Goal: Task Accomplishment & Management: Complete application form

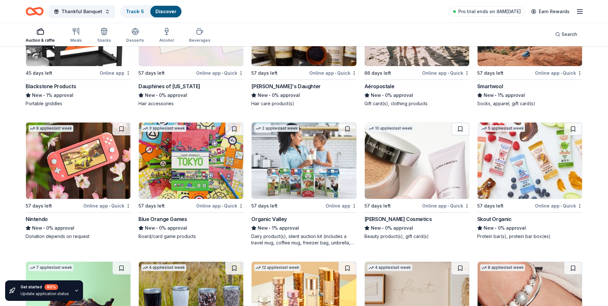
scroll to position [5951, 0]
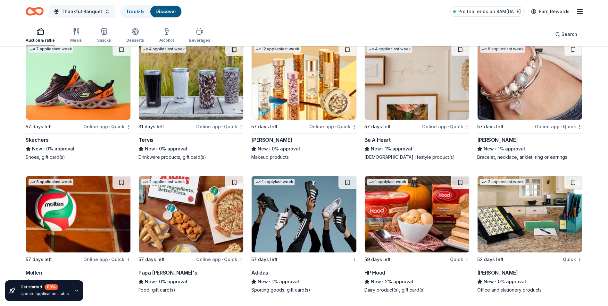
click at [105, 11] on button "Thankful Banquet" at bounding box center [82, 11] width 66 height 13
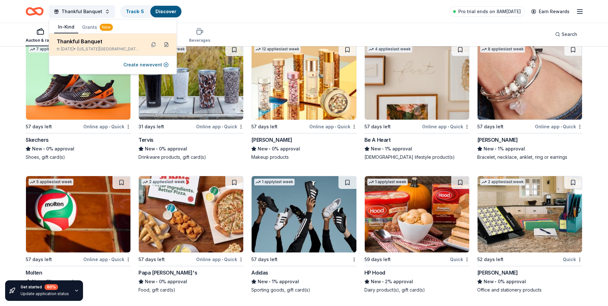
click at [166, 45] on button at bounding box center [166, 44] width 10 height 10
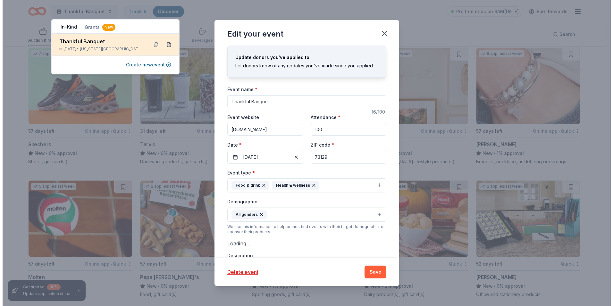
scroll to position [5938, 0]
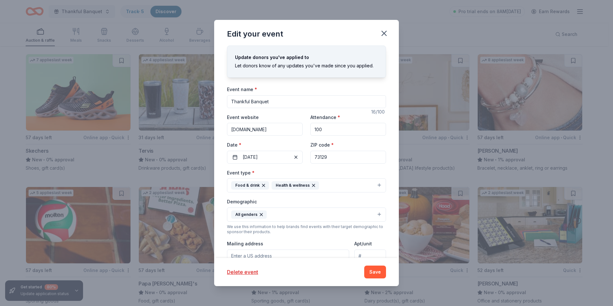
drag, startPoint x: 272, startPoint y: 100, endPoint x: 230, endPoint y: 100, distance: 41.4
click at [230, 100] on input "Thankful Banquet" at bounding box center [306, 101] width 159 height 13
type input "Volunteer Support Banquet"
click at [375, 185] on button "Food & drink Health & wellness" at bounding box center [306, 185] width 159 height 14
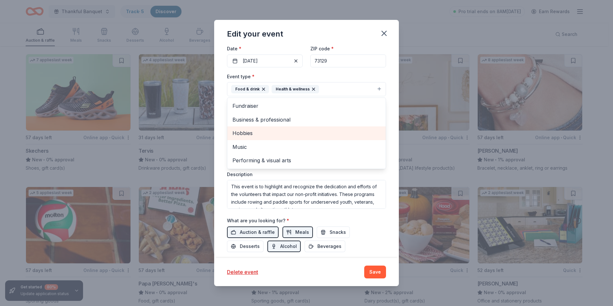
scroll to position [128, 0]
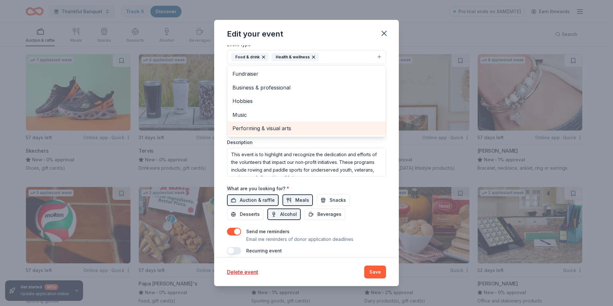
click at [338, 123] on div "Performing & visual arts" at bounding box center [306, 128] width 158 height 13
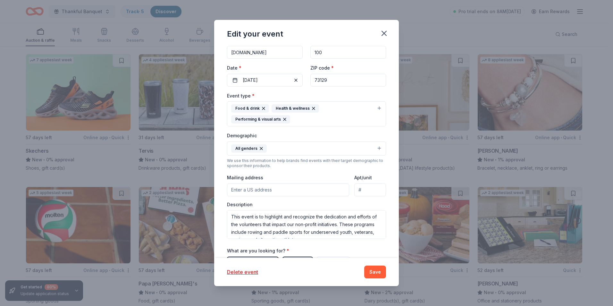
scroll to position [5926, 0]
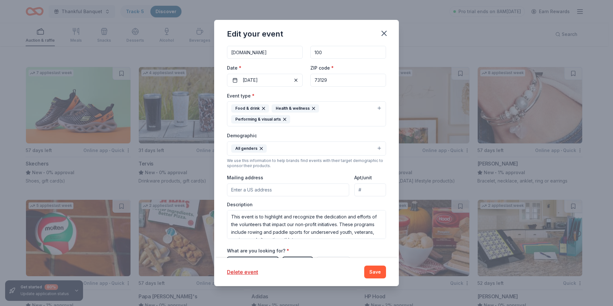
click at [283, 119] on icon "button" at bounding box center [284, 119] width 5 height 5
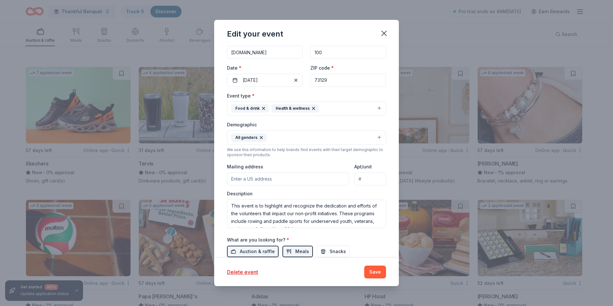
click at [376, 135] on button "All genders" at bounding box center [306, 138] width 159 height 14
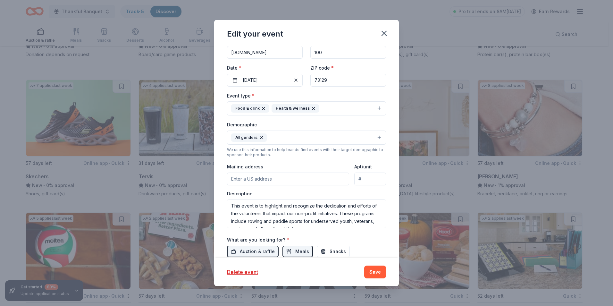
click at [342, 139] on button "All genders" at bounding box center [306, 138] width 159 height 14
click at [233, 177] on input "Mailing address" at bounding box center [288, 179] width 122 height 13
type input "800 RIVERSPORT Dr."
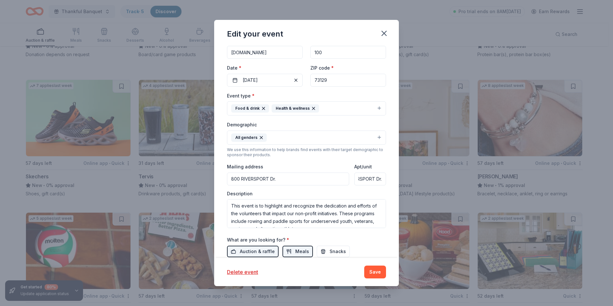
drag, startPoint x: 355, startPoint y: 178, endPoint x: 401, endPoint y: 179, distance: 46.5
click at [401, 179] on div "Edit your event Update donors you've applied to Let donors know of any updates …" at bounding box center [306, 153] width 613 height 306
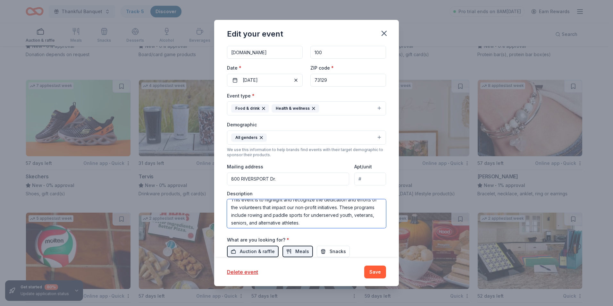
scroll to position [8, 0]
click at [335, 250] on span "Snacks" at bounding box center [338, 252] width 16 height 8
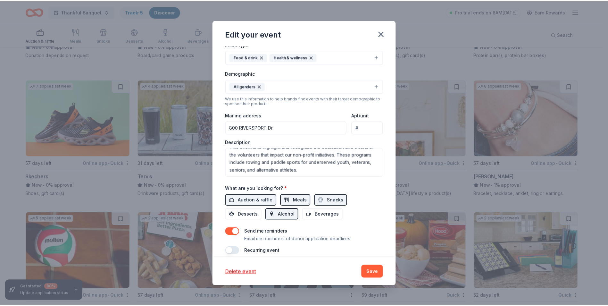
scroll to position [135, 0]
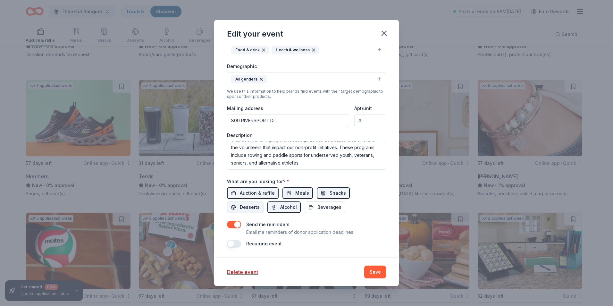
click at [246, 206] on span "Desserts" at bounding box center [250, 207] width 20 height 8
click at [319, 208] on span "Beverages" at bounding box center [330, 207] width 24 height 8
click at [370, 272] on button "Save" at bounding box center [375, 272] width 22 height 13
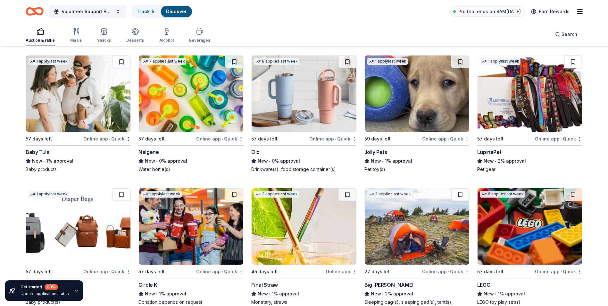
scroll to position [5951, 0]
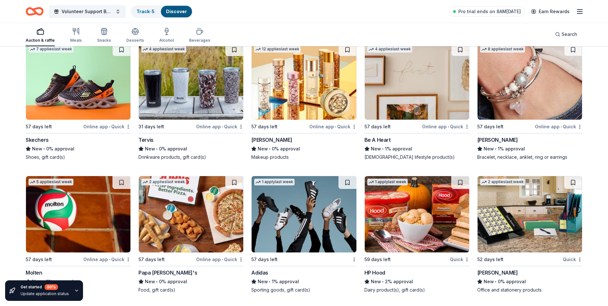
click at [40, 33] on icon "button" at bounding box center [41, 32] width 8 height 8
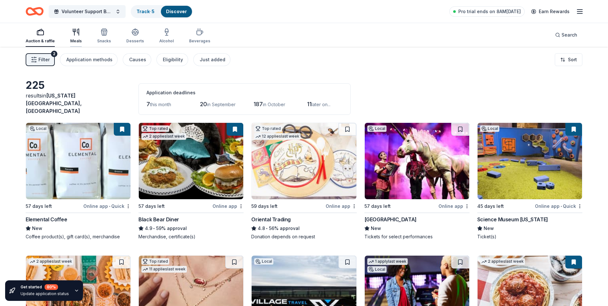
click at [79, 33] on icon "button" at bounding box center [76, 32] width 8 height 8
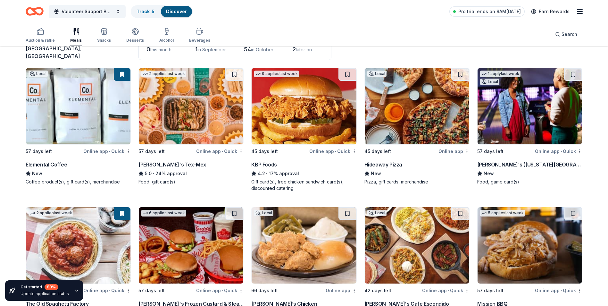
scroll to position [72, 0]
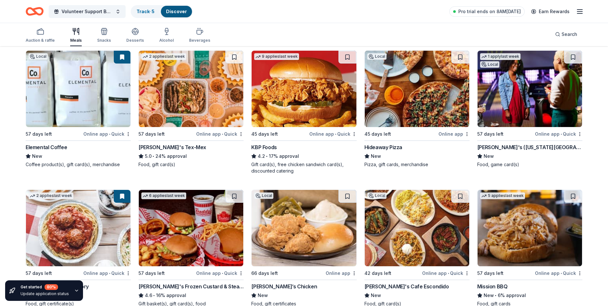
click at [385, 143] on div "Hideaway Pizza" at bounding box center [384, 147] width 38 height 8
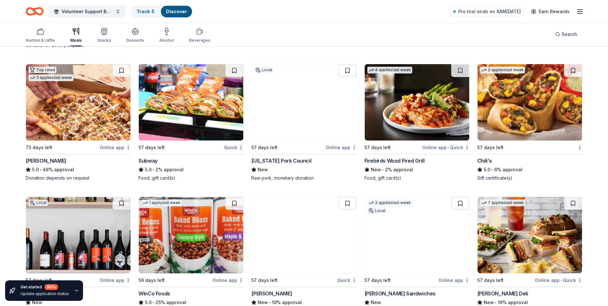
scroll to position [478, 0]
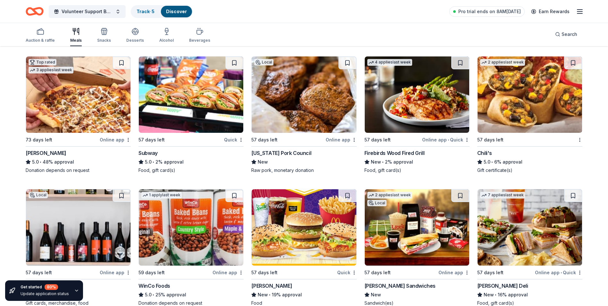
click at [109, 136] on div "Online app" at bounding box center [115, 140] width 31 height 8
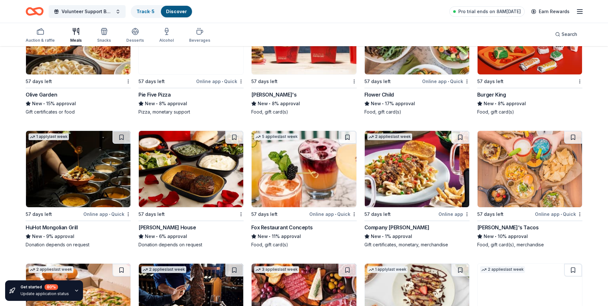
scroll to position [936, 0]
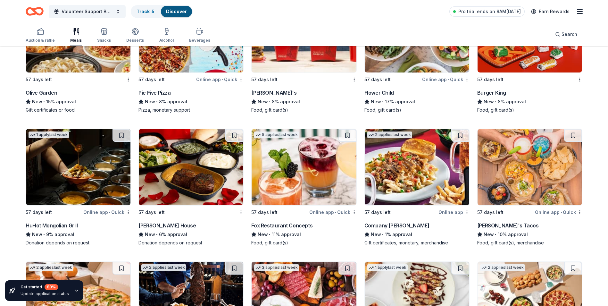
click at [176, 58] on img at bounding box center [191, 34] width 105 height 76
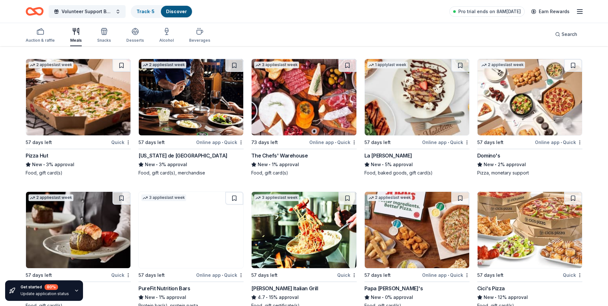
scroll to position [1114, 0]
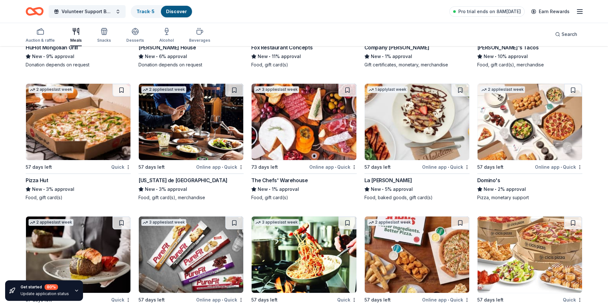
click at [386, 176] on div "La Madeleine" at bounding box center [389, 180] width 48 height 8
click at [164, 176] on div "Texas de Brazil" at bounding box center [183, 180] width 89 height 8
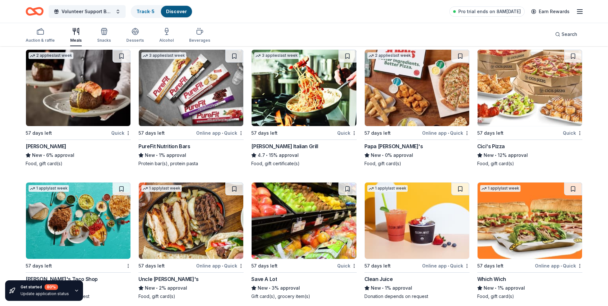
scroll to position [1298, 0]
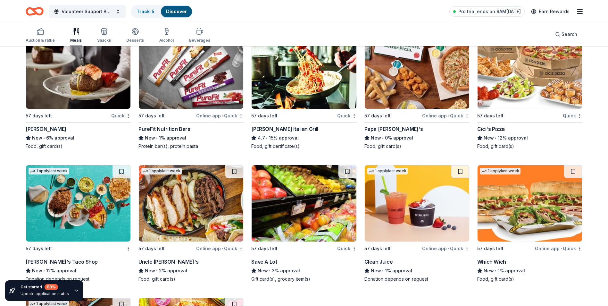
click at [339, 112] on div "Quick" at bounding box center [347, 116] width 20 height 8
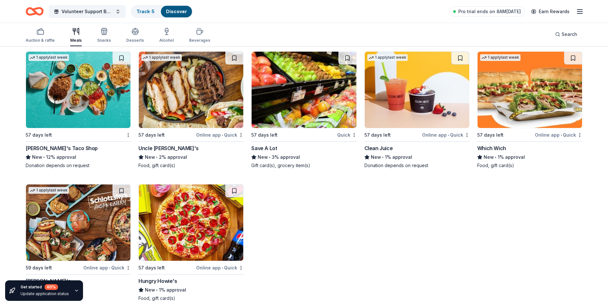
scroll to position [1416, 0]
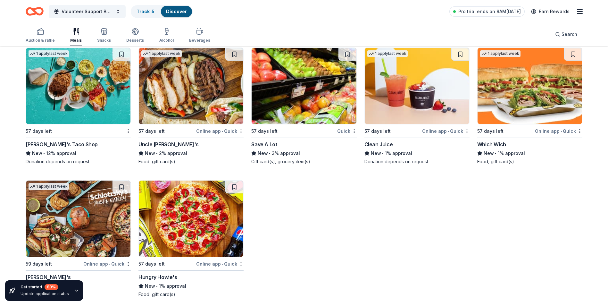
click at [57, 140] on div "Fuzzy's Taco Shop" at bounding box center [62, 144] width 72 height 8
click at [104, 36] on div "Snacks" at bounding box center [104, 35] width 14 height 15
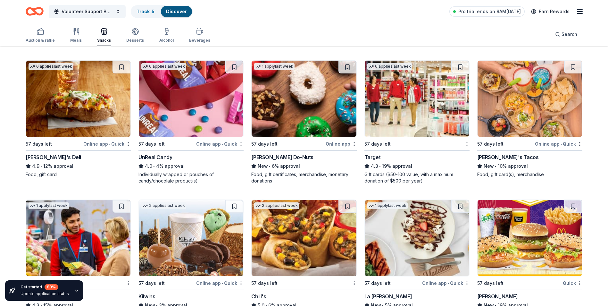
scroll to position [330, 0]
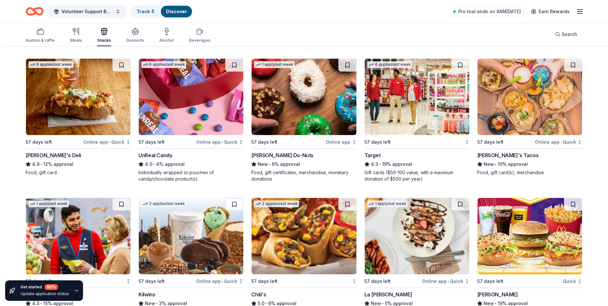
click at [43, 151] on div "Jason's Deli" at bounding box center [53, 155] width 55 height 8
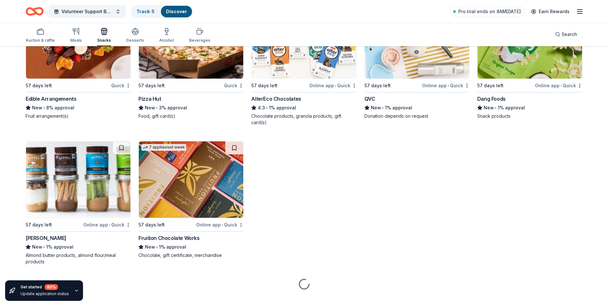
scroll to position [934, 0]
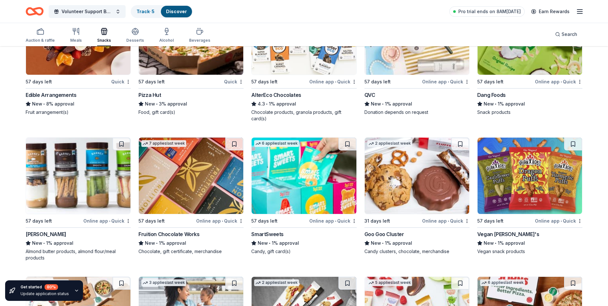
click at [52, 91] on div "Edible Arrangements" at bounding box center [51, 95] width 51 height 8
click at [325, 78] on div "Online app • Quick" at bounding box center [332, 82] width 47 height 8
click at [436, 217] on div "Online app • Quick" at bounding box center [445, 221] width 47 height 8
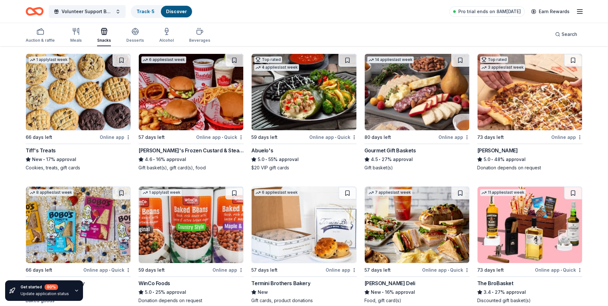
scroll to position [0, 0]
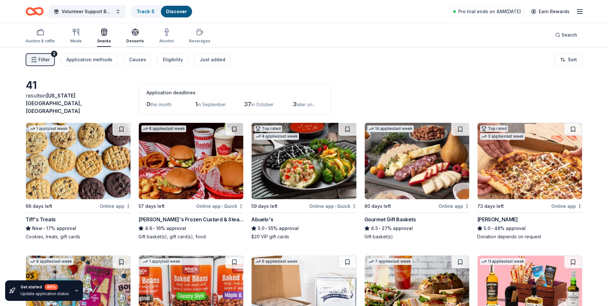
click at [133, 34] on icon "button" at bounding box center [135, 32] width 8 height 8
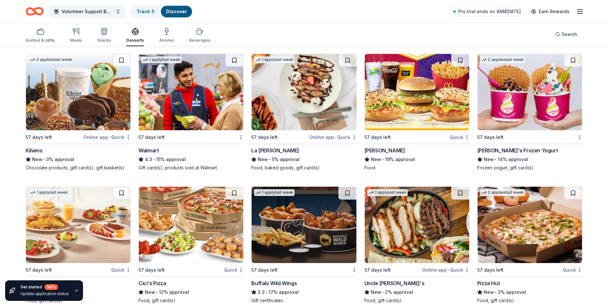
scroll to position [343, 0]
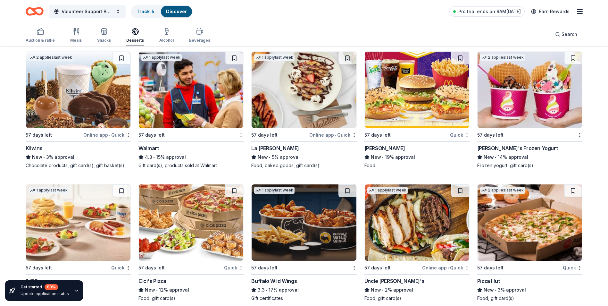
click at [506, 144] on div "Menchie's Frozen Yogurt" at bounding box center [518, 148] width 80 height 8
click at [37, 145] on div "Kilwins" at bounding box center [34, 148] width 17 height 8
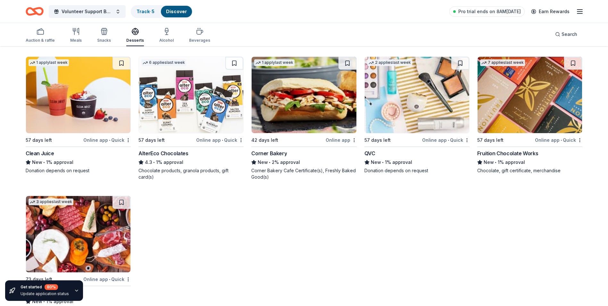
scroll to position [619, 0]
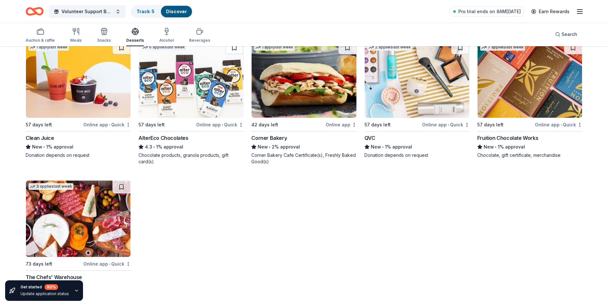
click at [98, 260] on div "Online app • Quick" at bounding box center [106, 264] width 47 height 8
click at [166, 32] on icon "button" at bounding box center [167, 32] width 8 height 8
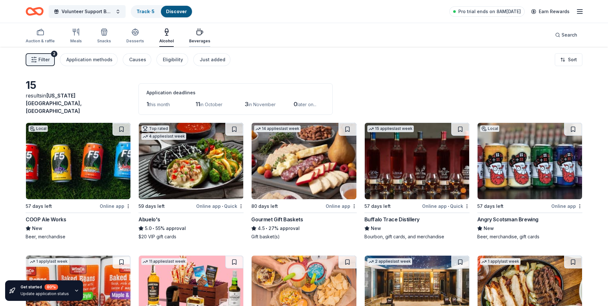
click at [199, 34] on icon "button" at bounding box center [200, 33] width 6 height 4
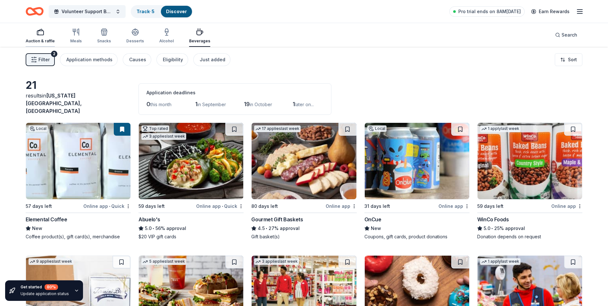
click at [44, 37] on div "Auction & raffle" at bounding box center [40, 35] width 29 height 15
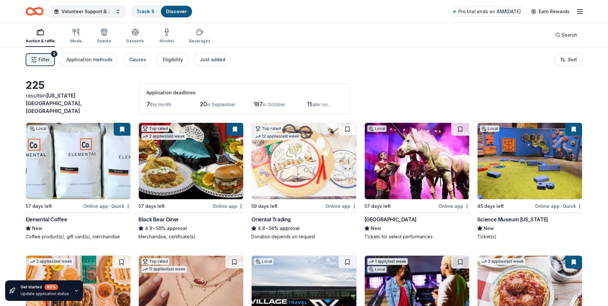
click at [45, 61] on span "Filter" at bounding box center [43, 60] width 11 height 8
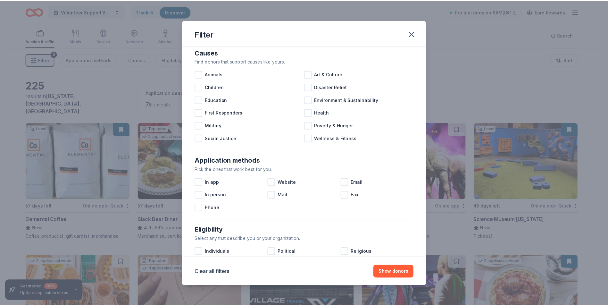
scroll to position [1, 0]
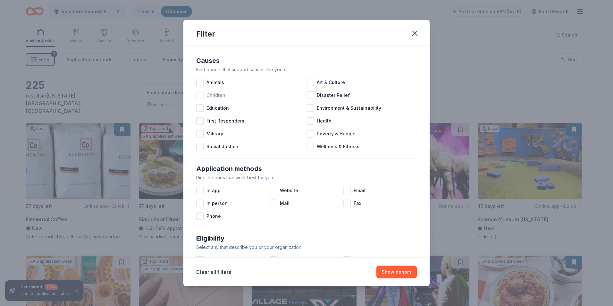
click at [201, 95] on div at bounding box center [200, 95] width 8 height 8
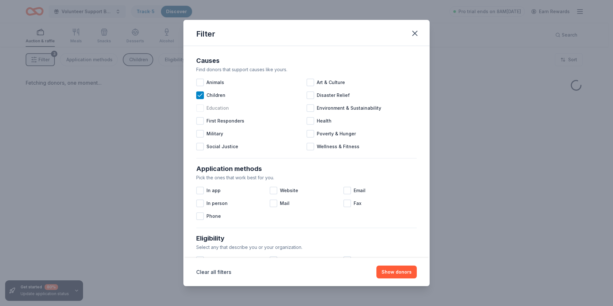
click at [199, 108] on div at bounding box center [200, 108] width 8 height 8
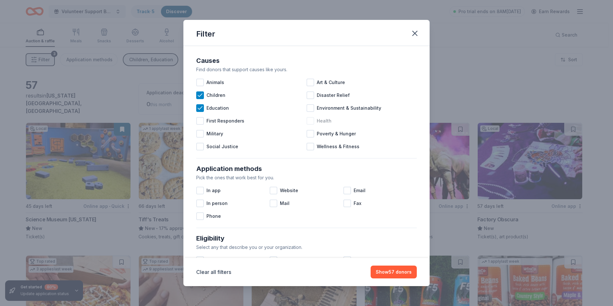
click at [308, 120] on div at bounding box center [311, 121] width 8 height 8
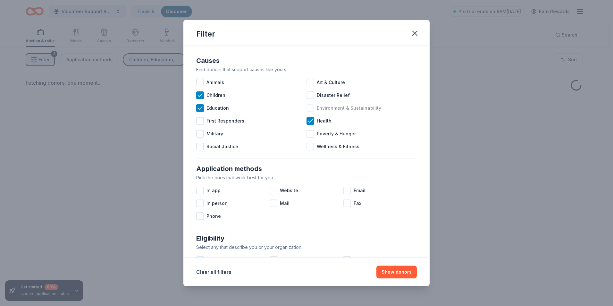
click at [309, 106] on div at bounding box center [311, 108] width 8 height 8
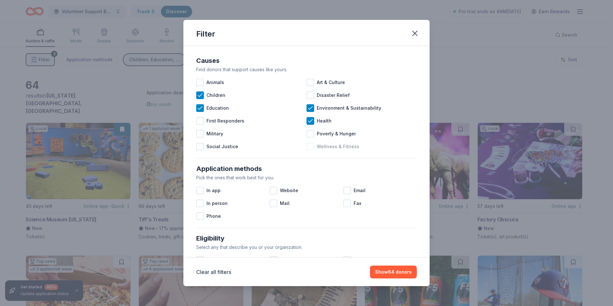
click at [311, 148] on div at bounding box center [311, 147] width 8 height 8
click at [400, 272] on button "Show 67 donors" at bounding box center [393, 272] width 47 height 13
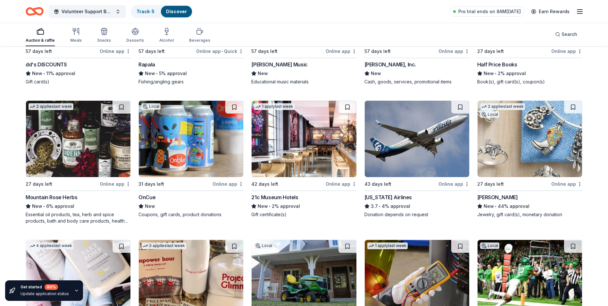
scroll to position [846, 0]
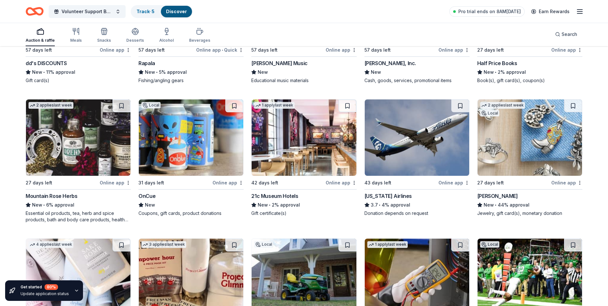
click at [494, 193] on div "James Avery" at bounding box center [498, 196] width 41 height 8
click at [283, 192] on div "21c Museum Hotels" at bounding box center [274, 196] width 47 height 8
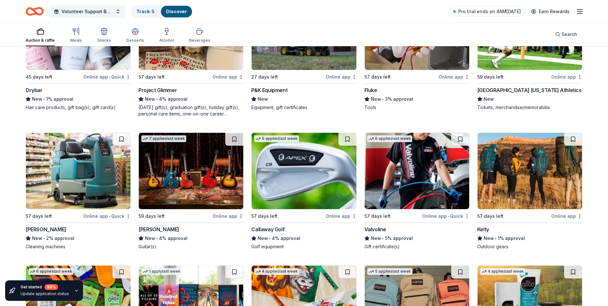
scroll to position [1099, 0]
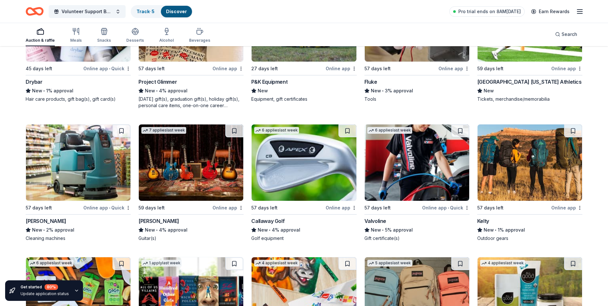
click at [275, 217] on div "Callaway Golf" at bounding box center [267, 221] width 33 height 8
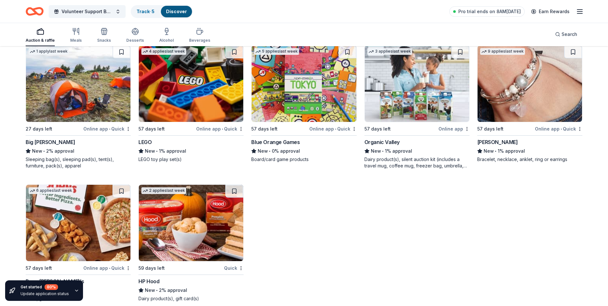
scroll to position [1726, 0]
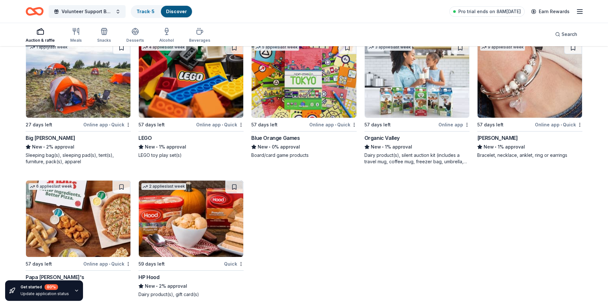
click at [102, 121] on div "Online app • Quick" at bounding box center [106, 125] width 47 height 8
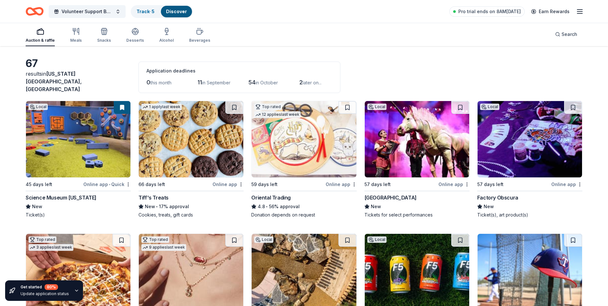
scroll to position [0, 0]
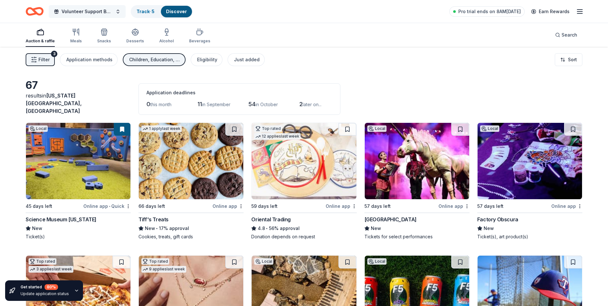
click at [118, 11] on button "Volunteer Support Banquet" at bounding box center [87, 11] width 77 height 13
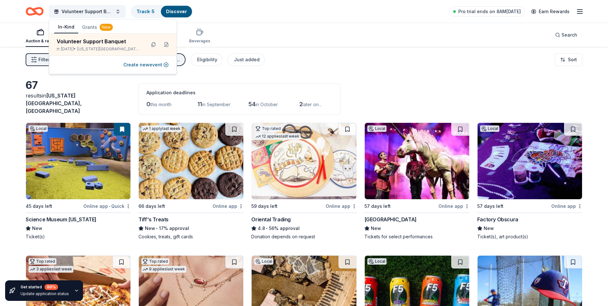
click at [273, 38] on div "Auction & raffle Meals Snacks Desserts Alcohol Beverages Search" at bounding box center [304, 35] width 557 height 24
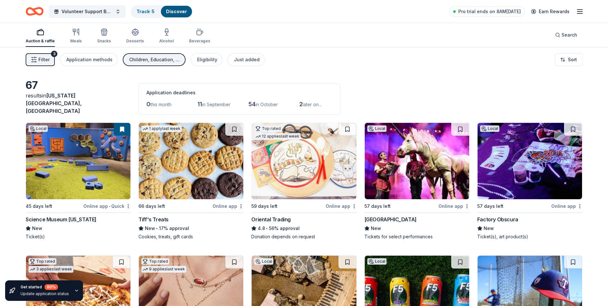
click at [577, 11] on icon "button" at bounding box center [580, 12] width 8 height 8
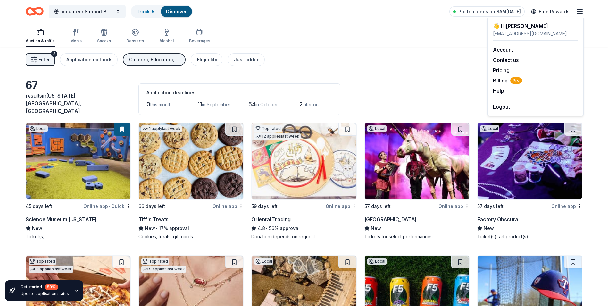
click at [582, 12] on icon "button" at bounding box center [580, 12] width 8 height 8
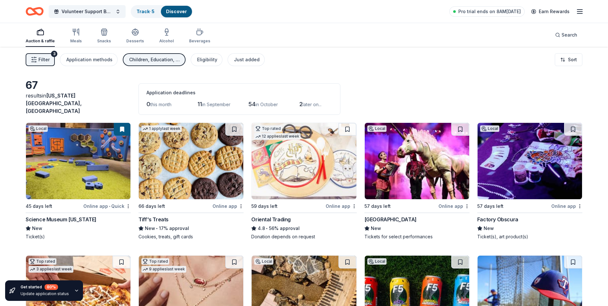
click at [582, 12] on icon "button" at bounding box center [580, 12] width 8 height 8
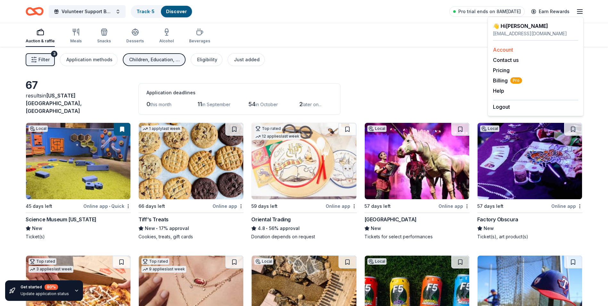
click at [508, 48] on link "Account" at bounding box center [503, 50] width 20 height 6
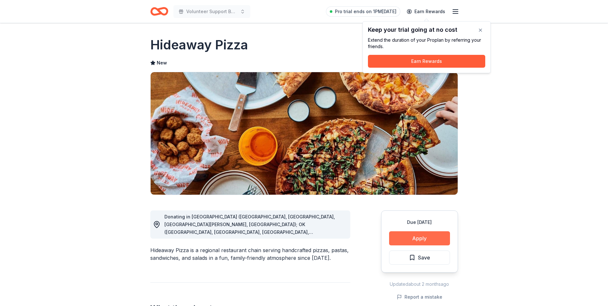
click at [414, 238] on button "Apply" at bounding box center [419, 238] width 61 height 14
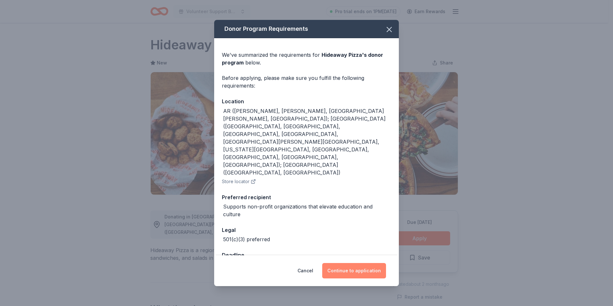
click at [351, 263] on button "Continue to application" at bounding box center [354, 270] width 64 height 15
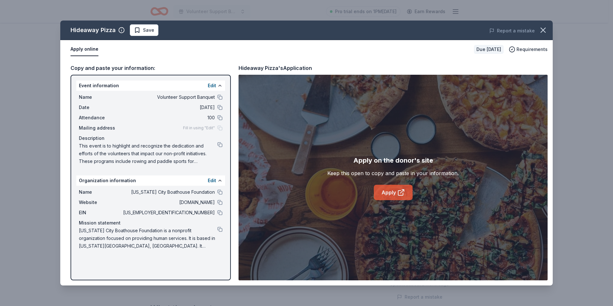
click at [395, 190] on link "Apply" at bounding box center [393, 192] width 39 height 15
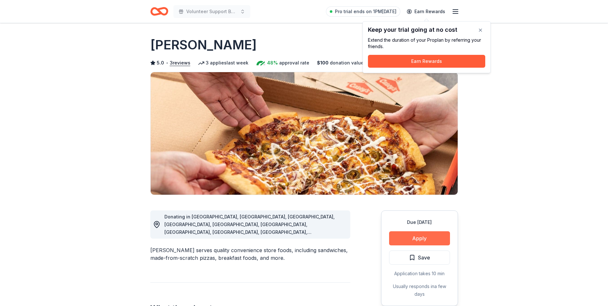
click at [420, 238] on button "Apply" at bounding box center [419, 238] width 61 height 14
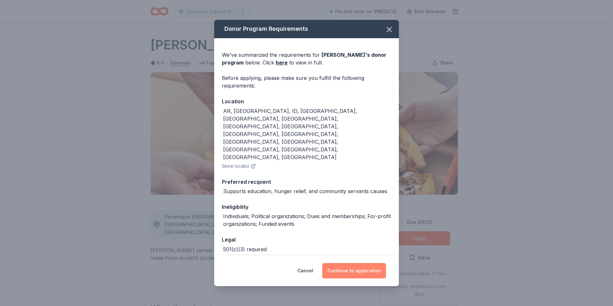
click at [359, 263] on button "Continue to application" at bounding box center [354, 270] width 64 height 15
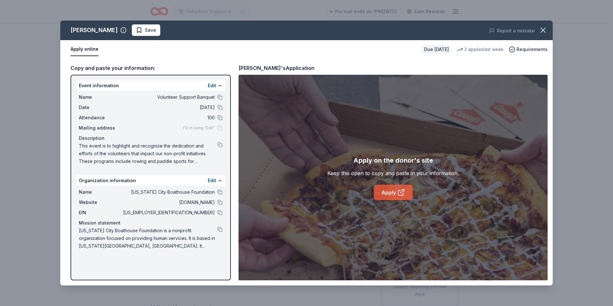
click at [388, 198] on link "Apply" at bounding box center [393, 192] width 39 height 15
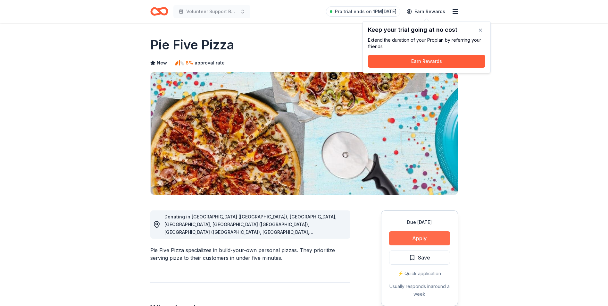
click at [417, 237] on button "Apply" at bounding box center [419, 238] width 61 height 14
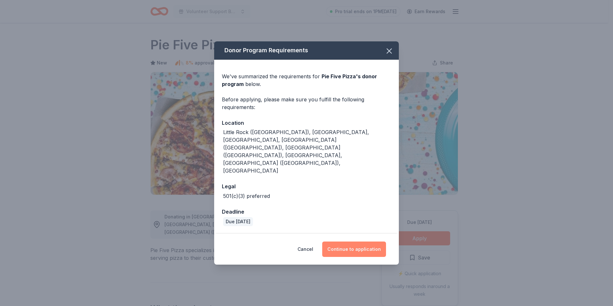
click at [354, 241] on button "Continue to application" at bounding box center [354, 248] width 64 height 15
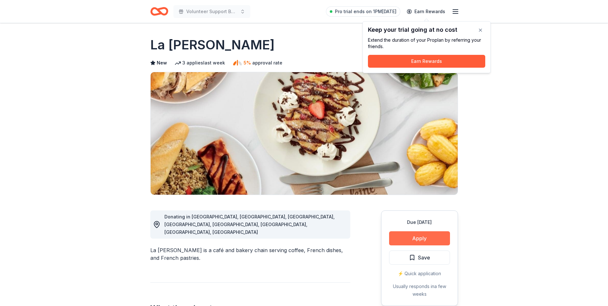
click at [420, 237] on button "Apply" at bounding box center [419, 238] width 61 height 14
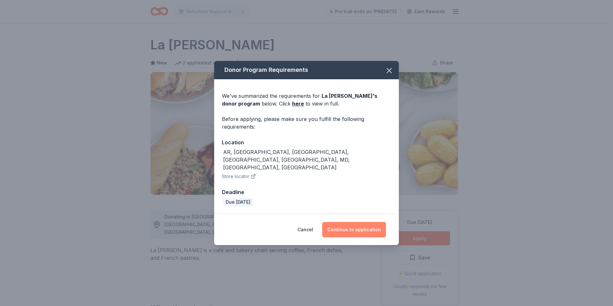
click at [349, 222] on button "Continue to application" at bounding box center [354, 229] width 64 height 15
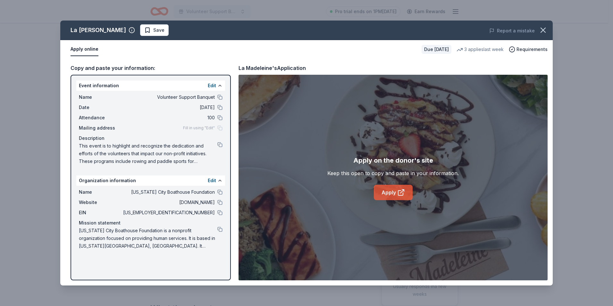
click at [386, 194] on link "Apply" at bounding box center [393, 192] width 39 height 15
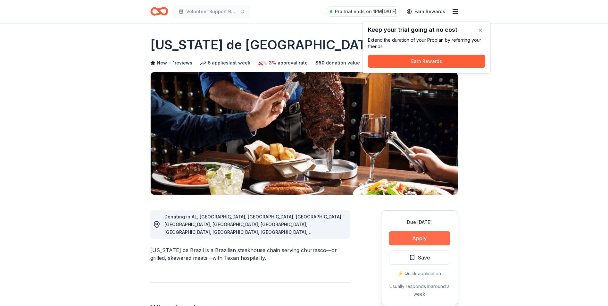
click at [426, 235] on button "Apply" at bounding box center [419, 238] width 61 height 14
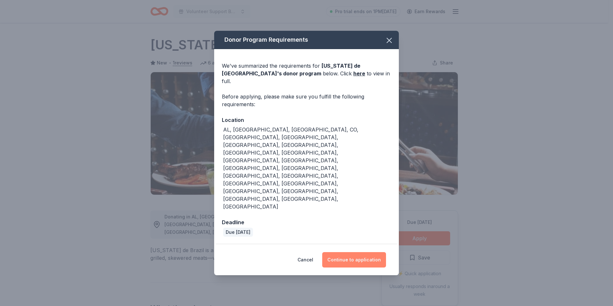
click at [357, 252] on button "Continue to application" at bounding box center [354, 259] width 64 height 15
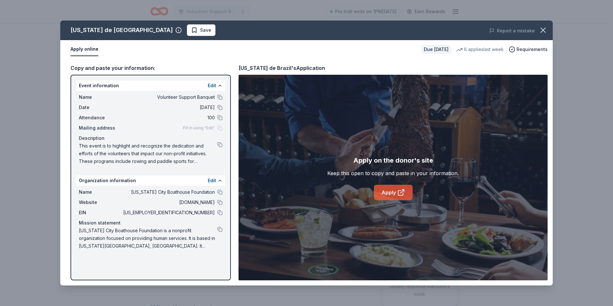
click at [392, 192] on link "Apply" at bounding box center [393, 192] width 39 height 15
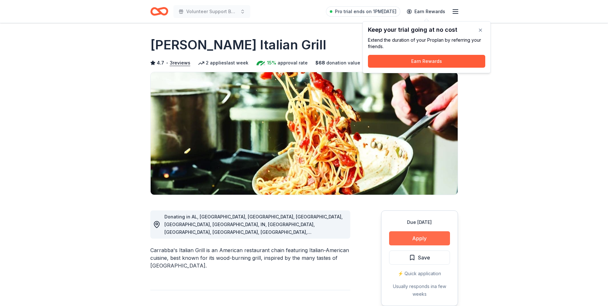
click at [420, 237] on button "Apply" at bounding box center [419, 238] width 61 height 14
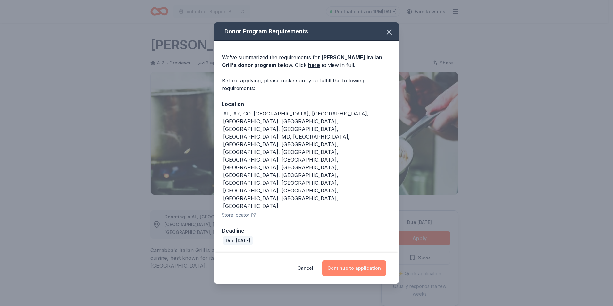
click at [361, 260] on button "Continue to application" at bounding box center [354, 267] width 64 height 15
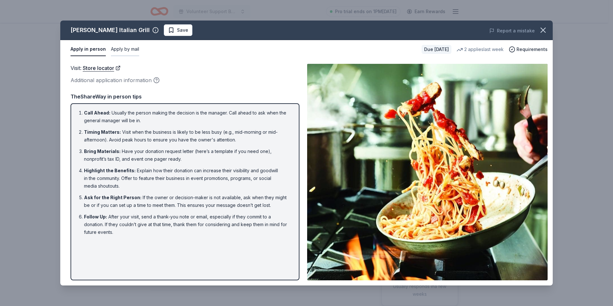
click at [117, 49] on button "Apply by mail" at bounding box center [125, 49] width 28 height 13
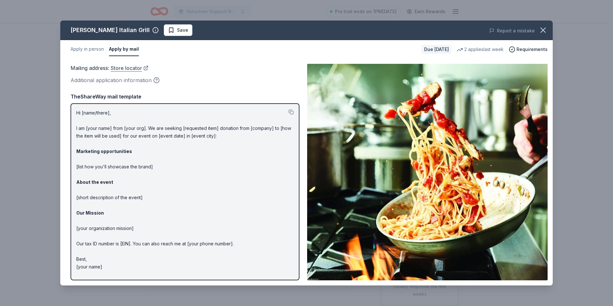
click at [124, 69] on link "Store locator" at bounding box center [130, 68] width 38 height 8
click at [129, 67] on link "Store locator" at bounding box center [130, 68] width 38 height 8
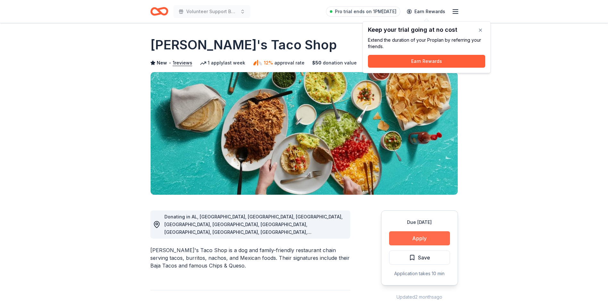
click at [428, 239] on button "Apply" at bounding box center [419, 238] width 61 height 14
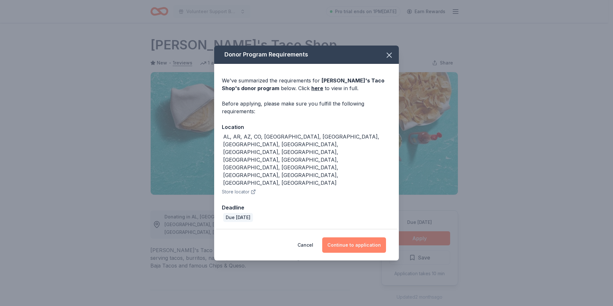
click at [358, 237] on button "Continue to application" at bounding box center [354, 244] width 64 height 15
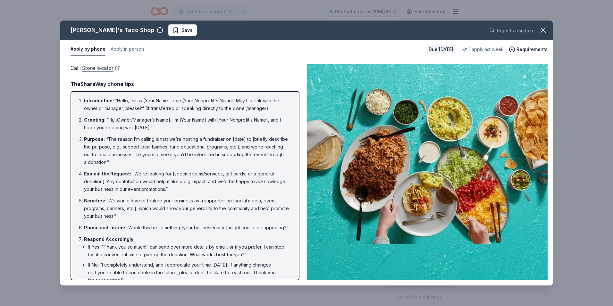
click at [88, 66] on link "Store locator" at bounding box center [101, 68] width 38 height 8
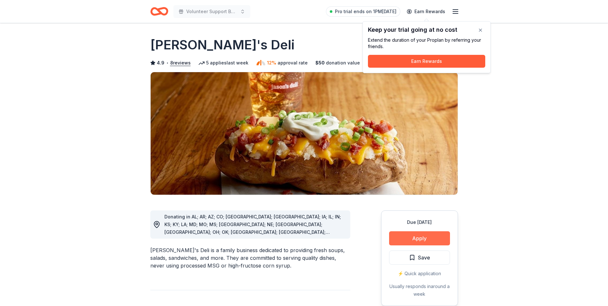
click at [419, 235] on button "Apply" at bounding box center [419, 238] width 61 height 14
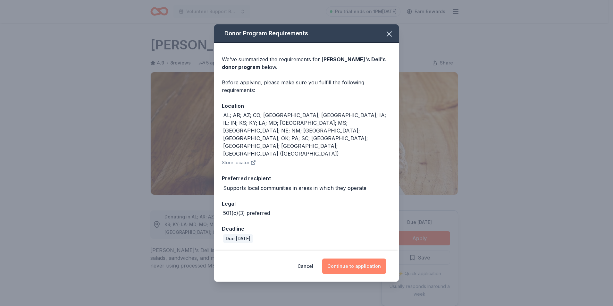
click at [355, 258] on button "Continue to application" at bounding box center [354, 265] width 64 height 15
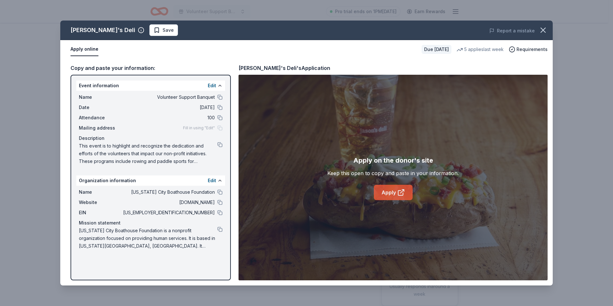
click at [392, 191] on link "Apply" at bounding box center [393, 192] width 39 height 15
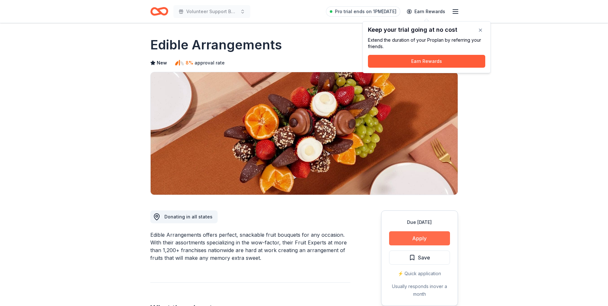
click at [422, 241] on button "Apply" at bounding box center [419, 238] width 61 height 14
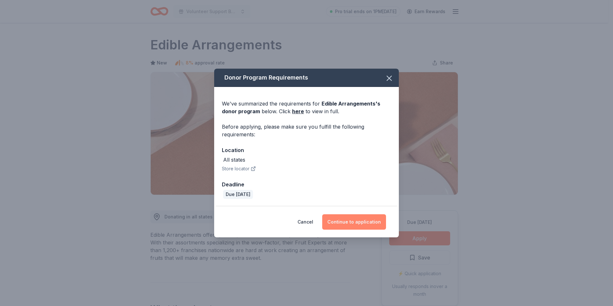
click at [352, 220] on button "Continue to application" at bounding box center [354, 221] width 64 height 15
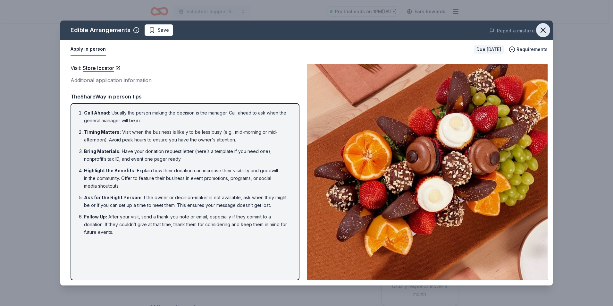
click at [545, 28] on icon "button" at bounding box center [543, 30] width 4 height 4
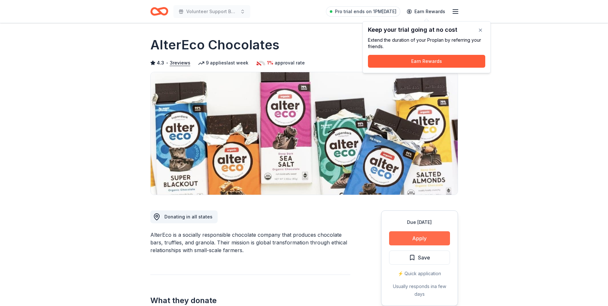
click at [419, 234] on button "Apply" at bounding box center [419, 238] width 61 height 14
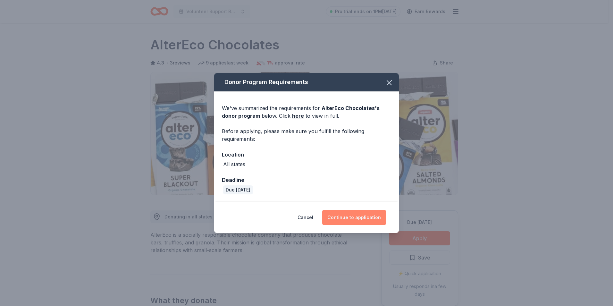
click at [352, 219] on button "Continue to application" at bounding box center [354, 217] width 64 height 15
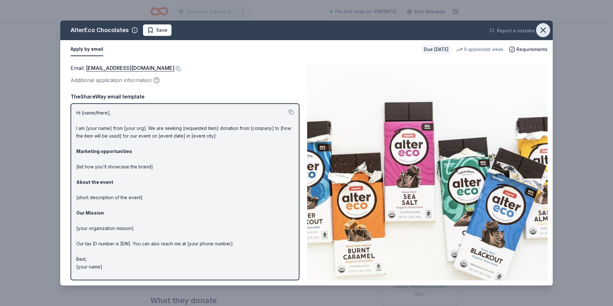
click at [545, 29] on icon "button" at bounding box center [543, 30] width 9 height 9
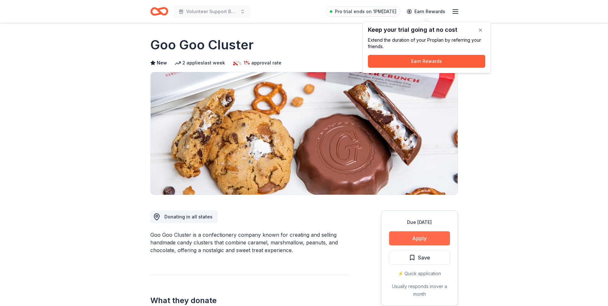
click at [421, 236] on button "Apply" at bounding box center [419, 238] width 61 height 14
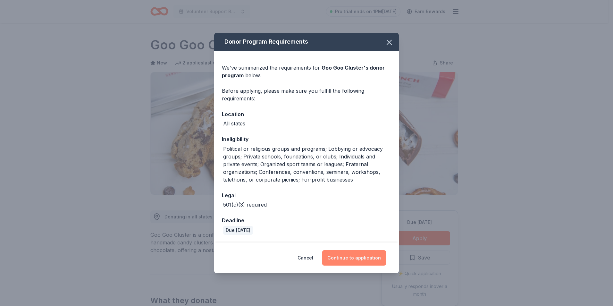
click at [362, 258] on button "Continue to application" at bounding box center [354, 257] width 64 height 15
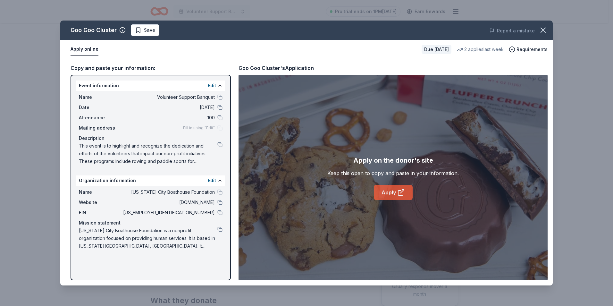
click at [388, 191] on link "Apply" at bounding box center [393, 192] width 39 height 15
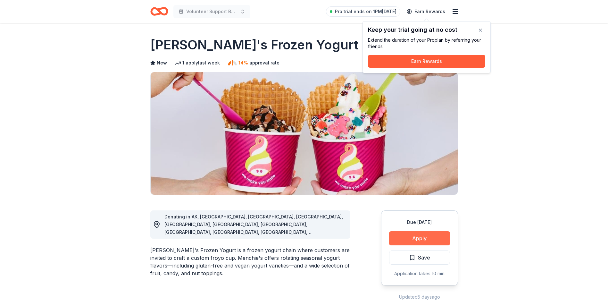
click at [450, 238] on button "Apply" at bounding box center [419, 238] width 61 height 14
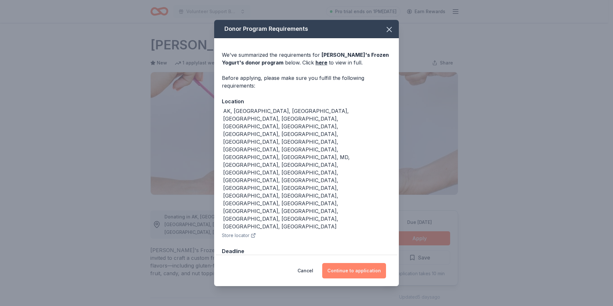
click at [362, 263] on button "Continue to application" at bounding box center [354, 270] width 64 height 15
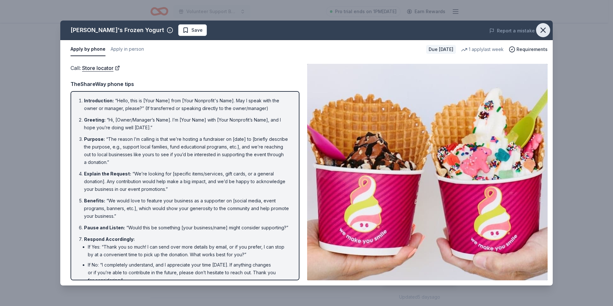
click at [546, 32] on icon "button" at bounding box center [543, 30] width 9 height 9
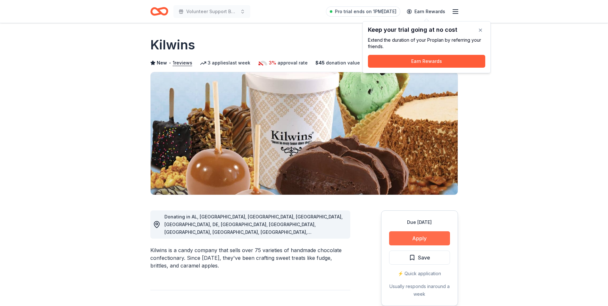
click at [418, 237] on button "Apply" at bounding box center [419, 238] width 61 height 14
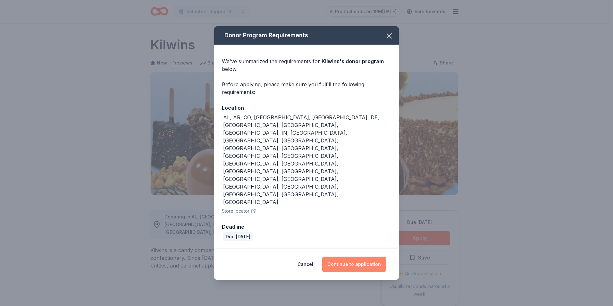
click at [365, 257] on button "Continue to application" at bounding box center [354, 264] width 64 height 15
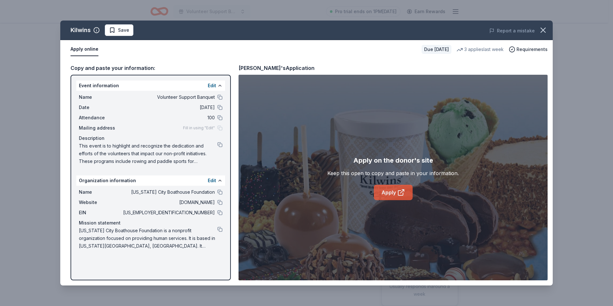
click at [386, 193] on link "Apply" at bounding box center [393, 192] width 39 height 15
click at [386, 192] on link "Apply" at bounding box center [393, 192] width 39 height 15
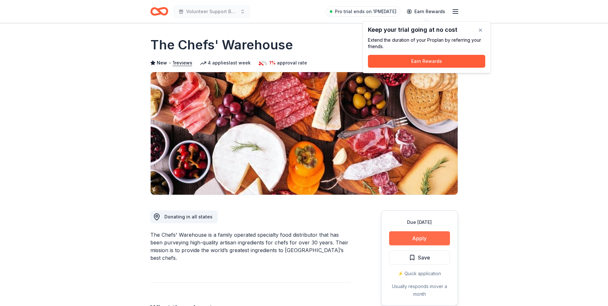
click at [418, 238] on button "Apply" at bounding box center [419, 238] width 61 height 14
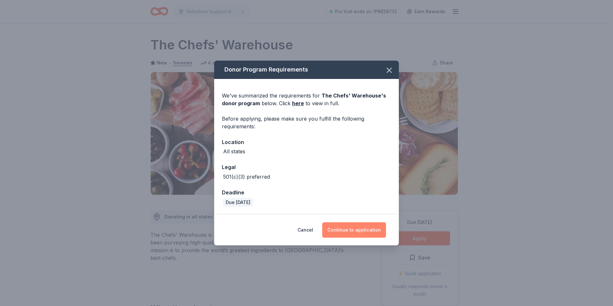
click at [349, 228] on button "Continue to application" at bounding box center [354, 229] width 64 height 15
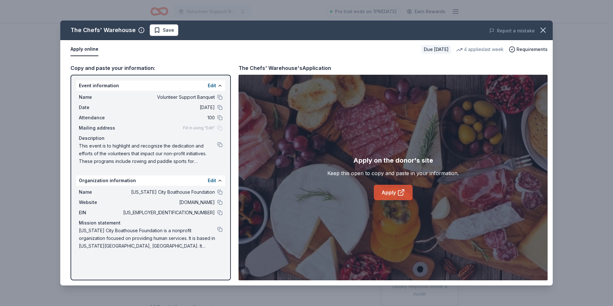
click at [390, 193] on link "Apply" at bounding box center [393, 192] width 39 height 15
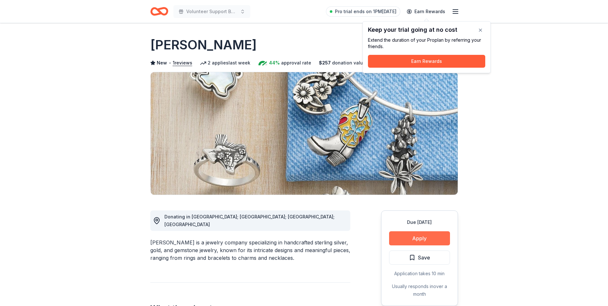
click at [410, 234] on button "Apply" at bounding box center [419, 238] width 61 height 14
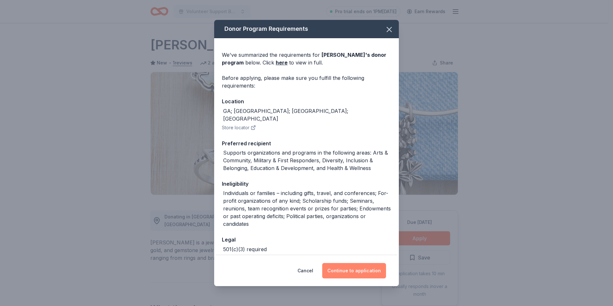
click at [359, 270] on button "Continue to application" at bounding box center [354, 270] width 64 height 15
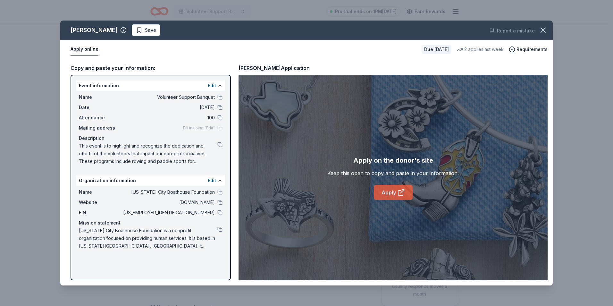
click at [390, 190] on link "Apply" at bounding box center [393, 192] width 39 height 15
click at [385, 194] on link "Apply" at bounding box center [393, 192] width 39 height 15
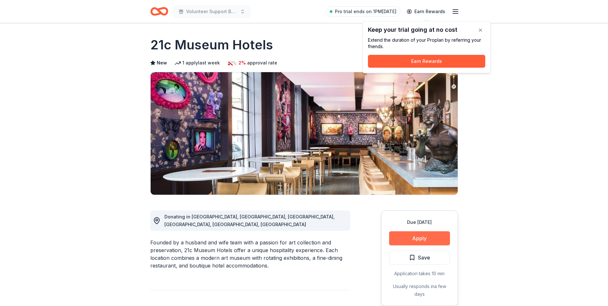
click at [419, 237] on button "Apply" at bounding box center [419, 238] width 61 height 14
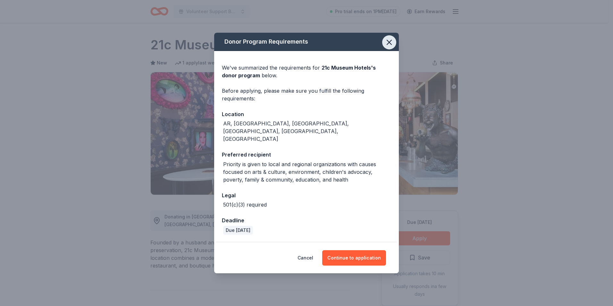
click at [390, 47] on icon "button" at bounding box center [389, 42] width 9 height 9
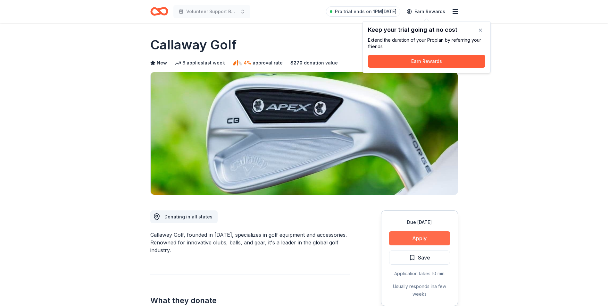
click at [422, 239] on button "Apply" at bounding box center [419, 238] width 61 height 14
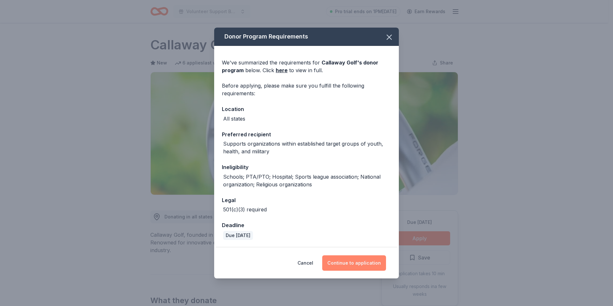
click at [353, 264] on button "Continue to application" at bounding box center [354, 262] width 64 height 15
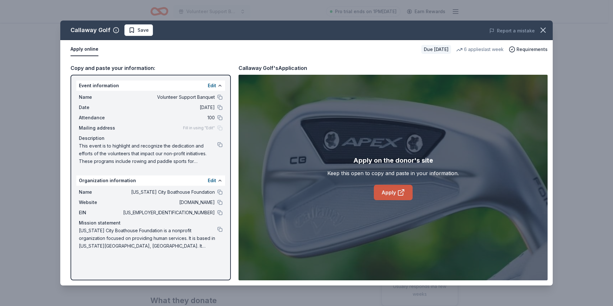
click at [392, 193] on link "Apply" at bounding box center [393, 192] width 39 height 15
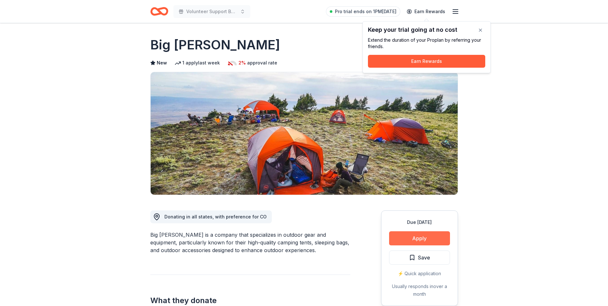
click at [420, 239] on button "Apply" at bounding box center [419, 238] width 61 height 14
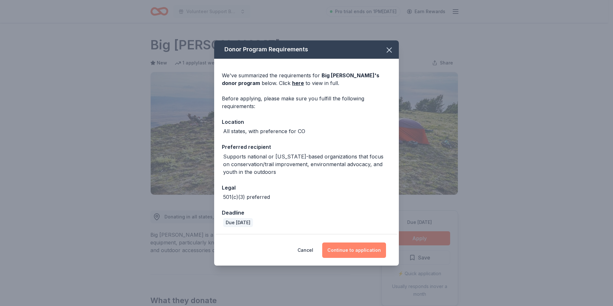
click at [355, 250] on button "Continue to application" at bounding box center [354, 249] width 64 height 15
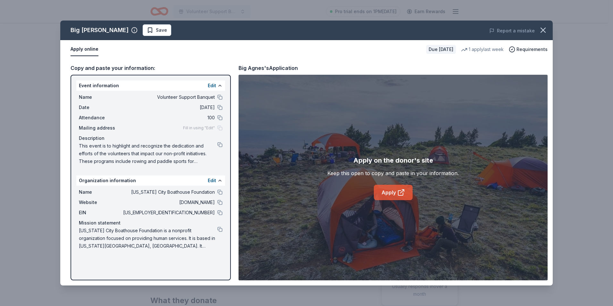
click at [395, 191] on link "Apply" at bounding box center [393, 192] width 39 height 15
